Goal: Information Seeking & Learning: Understand process/instructions

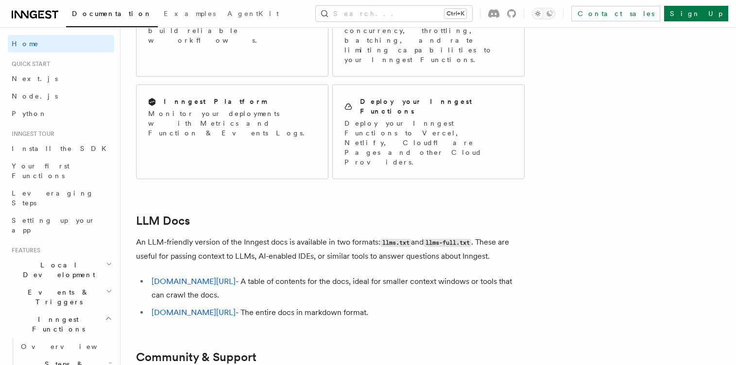
scroll to position [874, 0]
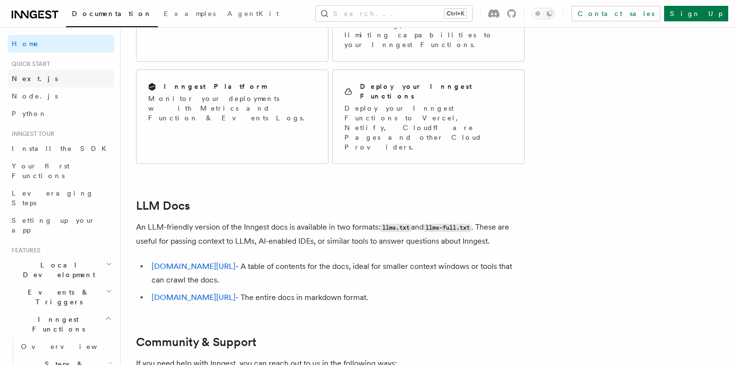
click at [37, 81] on link "Next.js" at bounding box center [61, 78] width 106 height 17
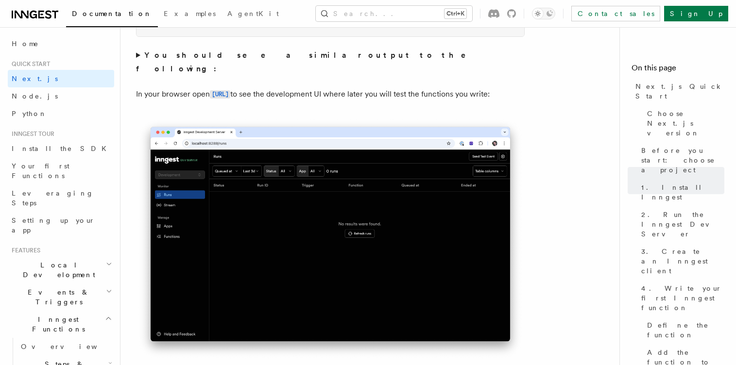
scroll to position [816, 0]
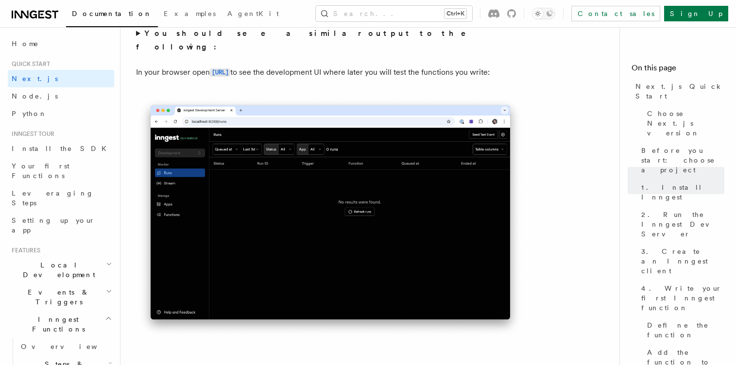
click at [302, 181] on img at bounding box center [330, 217] width 389 height 244
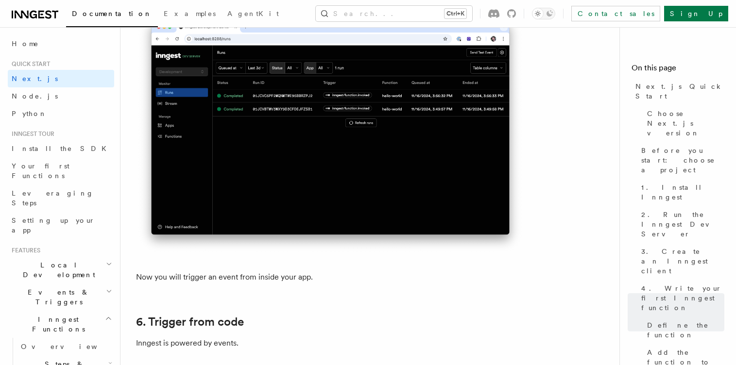
scroll to position [4663, 0]
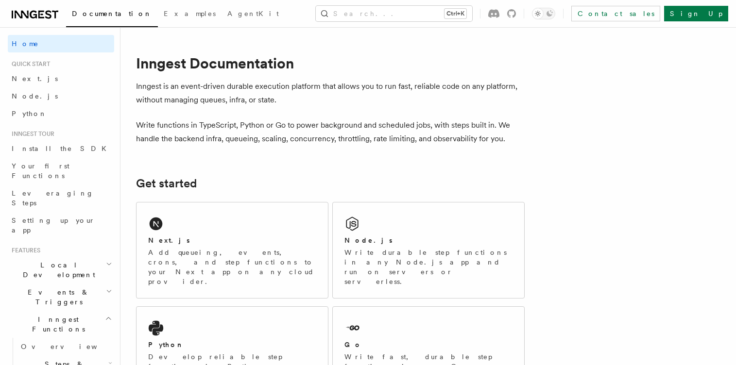
click at [187, 145] on p "Write functions in TypeScript, Python or Go to power background and scheduled j…" at bounding box center [330, 132] width 389 height 27
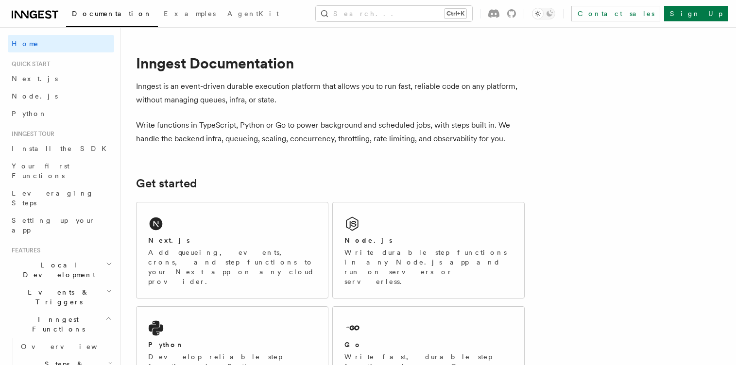
click at [377, 227] on div "Node.js Write durable step functions in any Node.js app and run on servers or s…" at bounding box center [428, 251] width 191 height 96
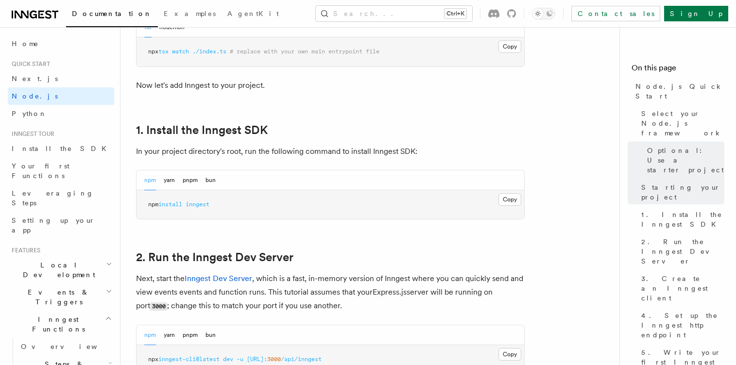
scroll to position [583, 0]
